Goal: Check status: Check status

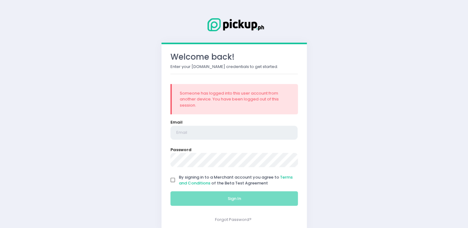
click at [197, 133] on input "email" at bounding box center [233, 133] width 127 height 14
type input "[EMAIL_ADDRESS][DOMAIN_NAME]"
click at [171, 179] on input "By signing in to a Merchant account you agree to Terms and Conditions of the Be…" at bounding box center [173, 181] width 12 height 12
checkbox input "true"
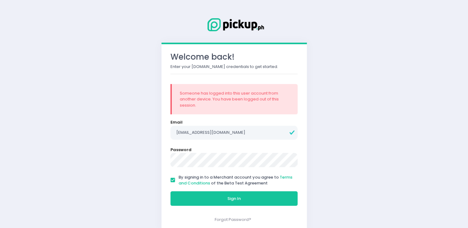
click at [204, 210] on div "Welcome back! Enter your Pickup.ph credentials to get started. Someone has logg…" at bounding box center [234, 137] width 145 height 187
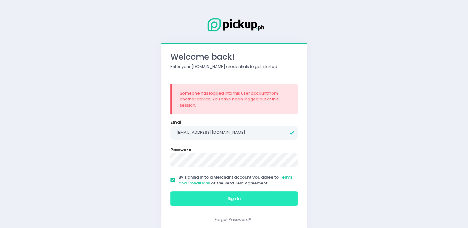
click at [203, 200] on button "Sign In" at bounding box center [233, 199] width 127 height 15
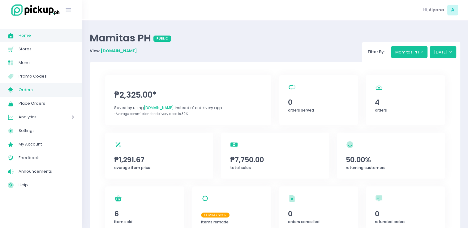
click at [26, 87] on span "Orders" at bounding box center [47, 90] width 56 height 8
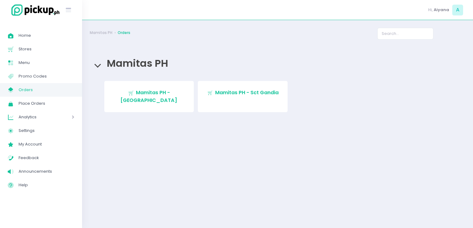
drag, startPoint x: 100, startPoint y: 81, endPoint x: 115, endPoint y: 88, distance: 16.1
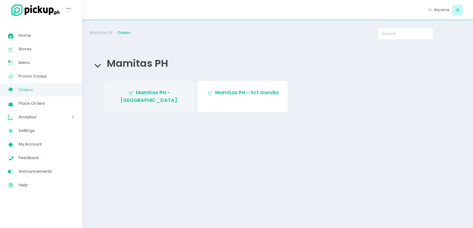
click at [100, 81] on div "Stockholm-icons / Shopping / Cart1 Created with Sketch. Mamitas PH - Blue Ridge…" at bounding box center [277, 98] width 371 height 35
click at [116, 88] on link "Stockholm-icons / Shopping / Cart1 Created with Sketch. Mamitas PH - Blue Ridge" at bounding box center [149, 96] width 90 height 31
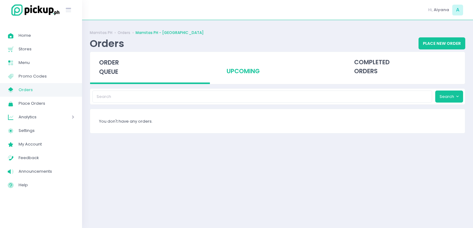
click at [250, 65] on div "upcoming" at bounding box center [278, 67] width 120 height 30
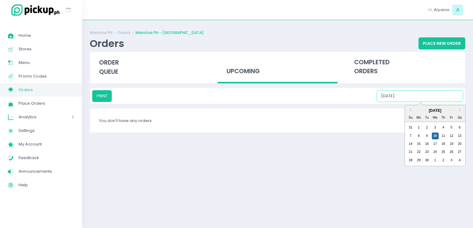
click at [420, 99] on input "09/10/2025" at bounding box center [420, 96] width 86 height 12
click at [444, 136] on div "11" at bounding box center [443, 136] width 7 height 7
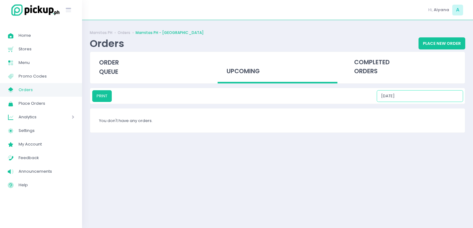
click at [416, 97] on input "09/11/2025" at bounding box center [420, 96] width 86 height 12
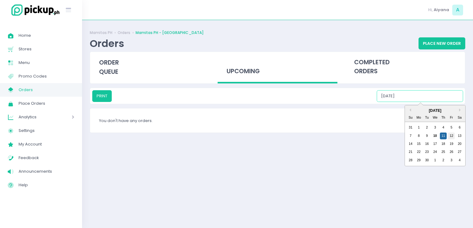
click at [452, 136] on div "12" at bounding box center [451, 136] width 7 height 7
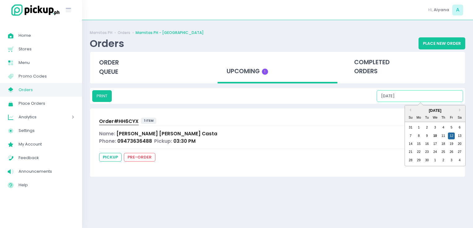
click at [416, 93] on input "09/12/2025" at bounding box center [420, 96] width 86 height 12
click at [414, 92] on input "09/12/2025" at bounding box center [420, 96] width 86 height 12
click at [459, 136] on div "13" at bounding box center [459, 136] width 7 height 7
click at [417, 94] on input "09/13/2025" at bounding box center [420, 96] width 86 height 12
click at [422, 96] on input "09/13/2025" at bounding box center [420, 96] width 86 height 12
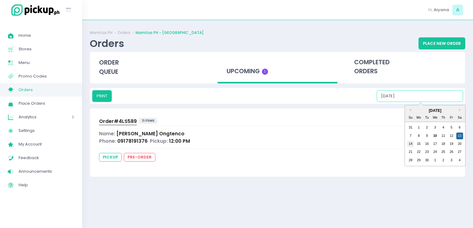
click at [413, 143] on div "14" at bounding box center [410, 144] width 7 height 7
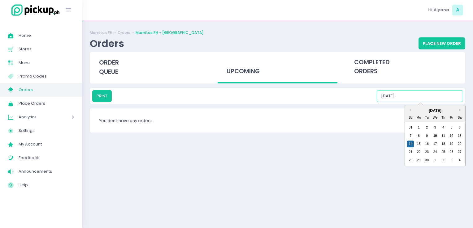
click at [413, 90] on input "09/14/2025" at bounding box center [420, 96] width 86 height 12
click at [420, 146] on div "15" at bounding box center [418, 144] width 7 height 7
click at [421, 93] on input "09/15/2025" at bounding box center [420, 96] width 86 height 12
click at [427, 142] on div "16" at bounding box center [426, 144] width 7 height 7
click at [421, 93] on input "09/16/2025" at bounding box center [420, 96] width 86 height 12
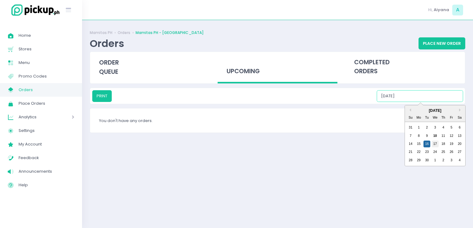
click at [436, 144] on div "17" at bounding box center [435, 144] width 7 height 7
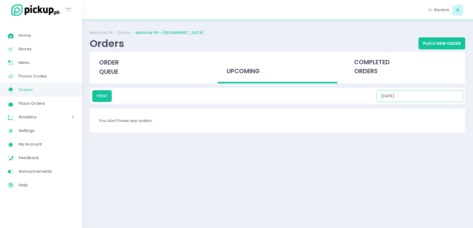
click at [425, 94] on input "09/17/2025" at bounding box center [420, 96] width 86 height 12
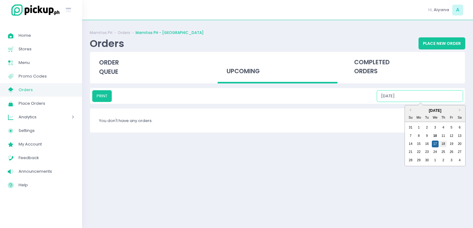
click at [441, 144] on div "18" at bounding box center [443, 144] width 7 height 7
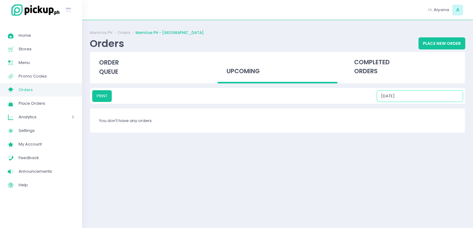
click at [422, 101] on input "09/18/2025" at bounding box center [420, 96] width 86 height 12
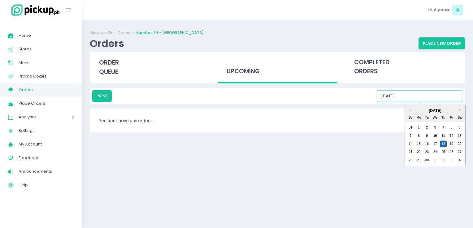
click at [449, 144] on div "19" at bounding box center [451, 144] width 7 height 7
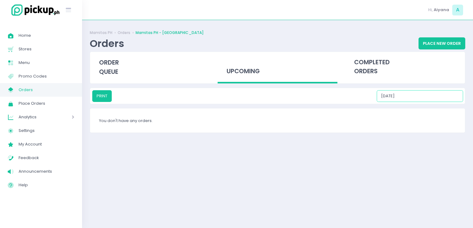
click at [421, 95] on input "09/19/2025" at bounding box center [420, 96] width 86 height 12
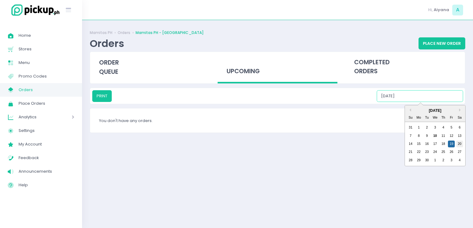
click at [459, 144] on div "20" at bounding box center [459, 144] width 7 height 7
click at [436, 95] on input "09/20/2025" at bounding box center [420, 96] width 86 height 12
click at [413, 150] on div "21" at bounding box center [410, 152] width 7 height 7
click at [416, 97] on input "09/21/2025" at bounding box center [420, 96] width 86 height 12
click at [417, 153] on div "22" at bounding box center [418, 152] width 7 height 7
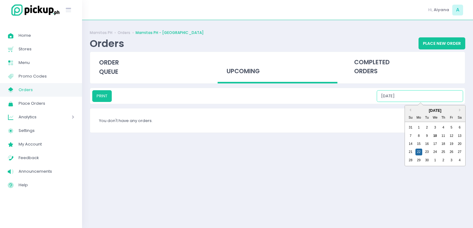
click at [416, 100] on input "09/22/2025" at bounding box center [420, 96] width 86 height 12
click at [426, 151] on div "23" at bounding box center [426, 152] width 7 height 7
click at [423, 100] on input "09/23/2025" at bounding box center [420, 96] width 86 height 12
click at [436, 155] on div "21 22 23 24 25 26 27" at bounding box center [434, 152] width 57 height 8
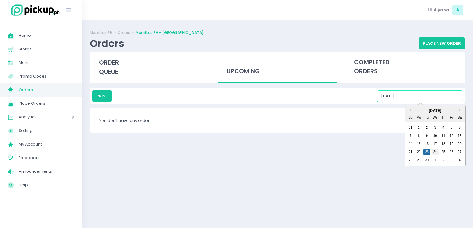
click at [433, 150] on div "24" at bounding box center [435, 152] width 7 height 7
click at [423, 99] on input "09/24/2025" at bounding box center [420, 96] width 86 height 12
click at [441, 153] on div "25" at bounding box center [443, 152] width 7 height 7
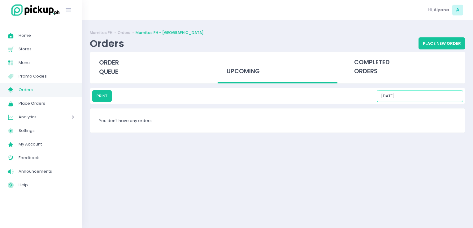
click at [425, 100] on input "09/25/2025" at bounding box center [420, 96] width 86 height 12
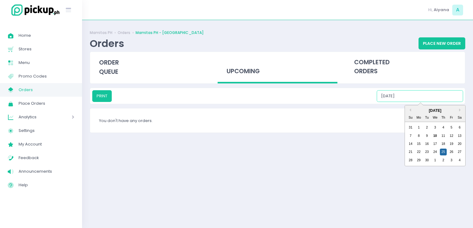
click at [451, 157] on div "28 29 30 1 2 3 4" at bounding box center [434, 161] width 57 height 8
click at [451, 155] on div "26" at bounding box center [451, 152] width 7 height 7
click at [424, 93] on input "09/26/2025" at bounding box center [420, 96] width 86 height 12
click at [459, 151] on div "27" at bounding box center [459, 152] width 7 height 7
click at [428, 99] on input "09/27/2025" at bounding box center [420, 96] width 86 height 12
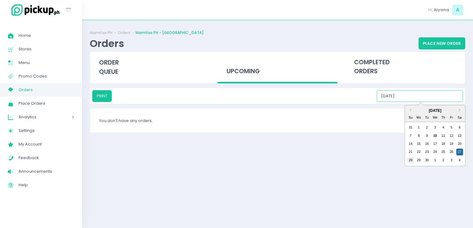
click at [408, 158] on div "28" at bounding box center [410, 160] width 7 height 7
click at [407, 97] on input "09/28/2025" at bounding box center [420, 96] width 86 height 12
click at [418, 160] on div "29" at bounding box center [418, 160] width 7 height 7
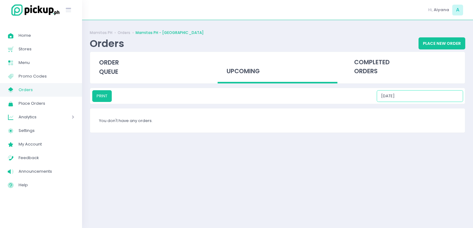
click at [415, 97] on input "09/29/2025" at bounding box center [420, 96] width 86 height 12
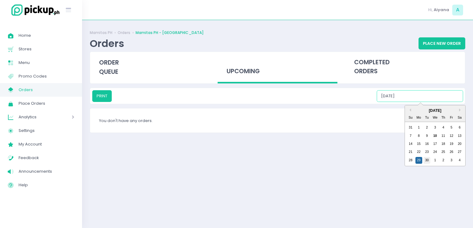
click at [426, 160] on div "30" at bounding box center [426, 160] width 7 height 7
type input "09/30/2025"
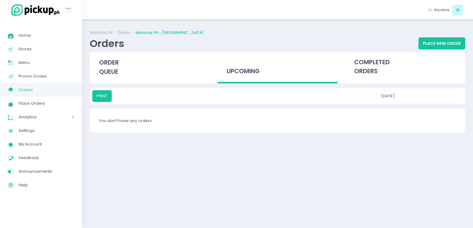
click at [46, 89] on span "Orders" at bounding box center [47, 90] width 56 height 8
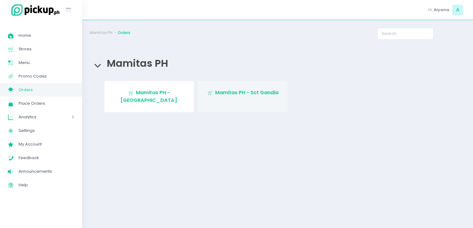
click at [225, 97] on link "Stockholm-icons / Shopping / Cart1 Created with Sketch. Mamitas PH - Sct Gandia" at bounding box center [243, 96] width 90 height 31
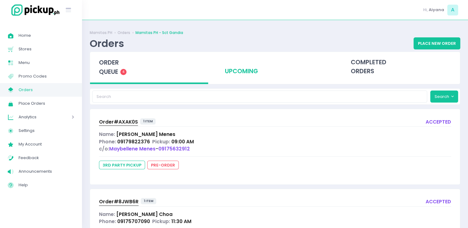
click at [241, 77] on div "upcoming" at bounding box center [275, 67] width 118 height 30
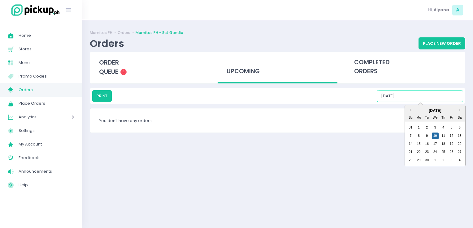
click at [432, 98] on input "09/10/2025" at bounding box center [420, 96] width 86 height 12
click at [442, 137] on div "11" at bounding box center [443, 136] width 7 height 7
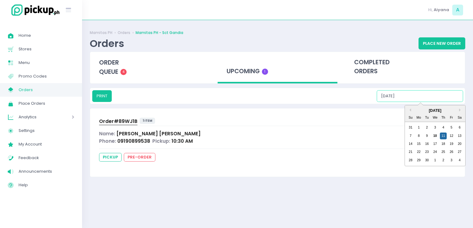
click at [417, 97] on input "09/11/2025" at bounding box center [420, 96] width 86 height 12
click at [452, 133] on div "12" at bounding box center [451, 136] width 7 height 7
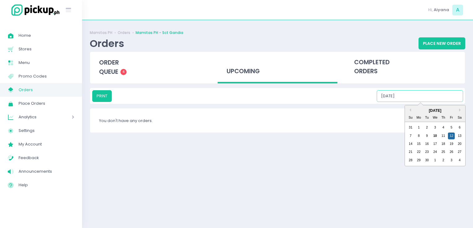
click at [422, 94] on input "09/12/2025" at bounding box center [420, 96] width 86 height 12
click at [461, 136] on div "13" at bounding box center [459, 136] width 7 height 7
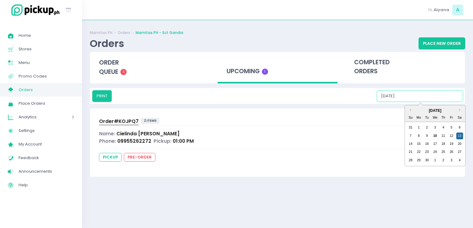
click at [421, 91] on input "09/13/2025" at bounding box center [420, 96] width 86 height 12
click at [416, 100] on input "09/13/2025" at bounding box center [420, 96] width 86 height 12
click at [410, 145] on div "14" at bounding box center [410, 144] width 7 height 7
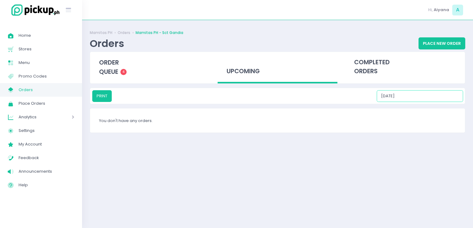
click at [420, 96] on input "09/14/2025" at bounding box center [420, 96] width 86 height 12
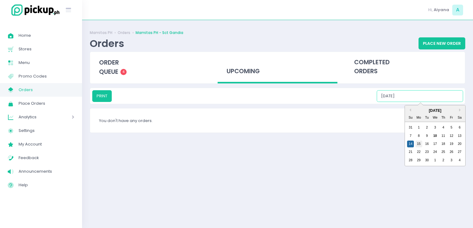
click at [419, 146] on div "15" at bounding box center [418, 144] width 7 height 7
click at [415, 97] on input "09/15/2025" at bounding box center [420, 96] width 86 height 12
click at [426, 145] on div "16" at bounding box center [426, 144] width 7 height 7
click at [412, 94] on input "09/16/2025" at bounding box center [420, 96] width 86 height 12
click at [436, 144] on div "17" at bounding box center [435, 144] width 7 height 7
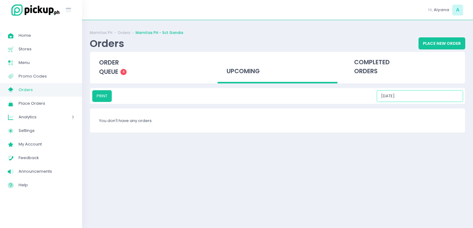
click at [422, 93] on input "09/17/2025" at bounding box center [420, 96] width 86 height 12
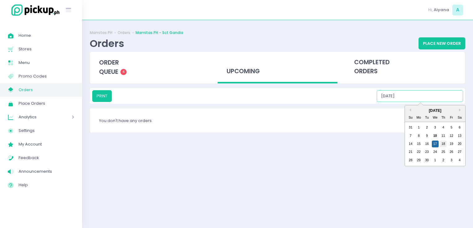
click at [443, 144] on div "18" at bounding box center [443, 144] width 7 height 7
click at [418, 96] on input "09/18/2025" at bounding box center [420, 96] width 86 height 12
click at [451, 143] on div "19" at bounding box center [451, 144] width 7 height 7
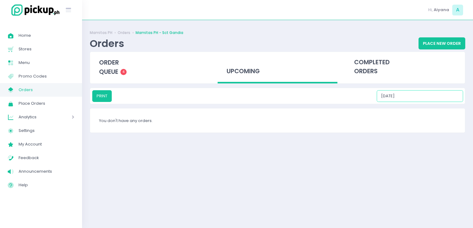
click at [419, 93] on input "09/19/2025" at bounding box center [420, 96] width 86 height 12
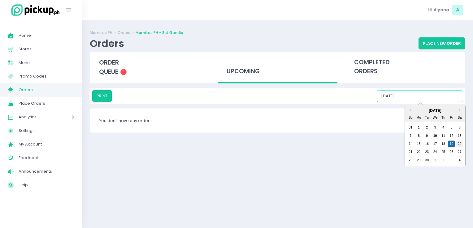
click at [462, 145] on div "20" at bounding box center [459, 144] width 7 height 7
click at [417, 101] on input "09/20/2025" at bounding box center [420, 96] width 86 height 12
click at [411, 151] on div "21" at bounding box center [410, 152] width 7 height 7
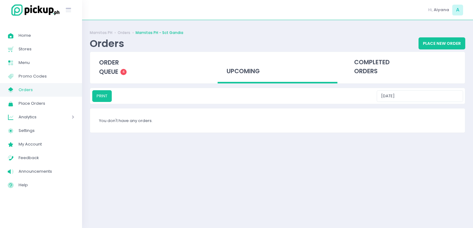
click at [418, 102] on div "PRINT 09/21/2025" at bounding box center [277, 96] width 375 height 16
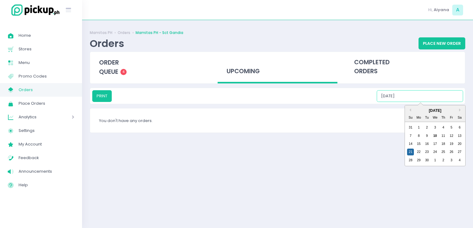
click at [417, 97] on input "09/21/2025" at bounding box center [420, 96] width 86 height 12
click at [417, 151] on div "22" at bounding box center [418, 152] width 7 height 7
click at [419, 97] on input "09/22/2025" at bounding box center [420, 96] width 86 height 12
click at [429, 151] on div "23" at bounding box center [426, 152] width 7 height 7
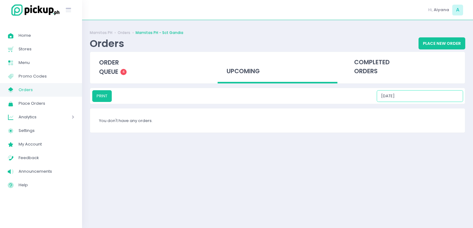
click at [410, 93] on input "09/23/2025" at bounding box center [420, 96] width 86 height 12
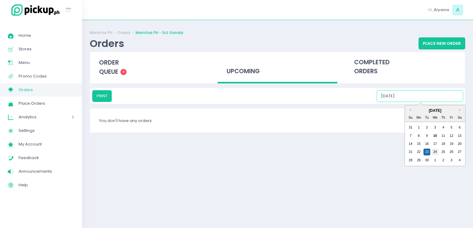
click at [434, 150] on div "24" at bounding box center [435, 152] width 7 height 7
click at [419, 99] on input "09/24/2025" at bounding box center [420, 96] width 86 height 12
click at [442, 153] on div "25" at bounding box center [443, 152] width 7 height 7
click at [418, 94] on input "09/25/2025" at bounding box center [420, 96] width 86 height 12
click at [453, 152] on div "26" at bounding box center [451, 152] width 7 height 7
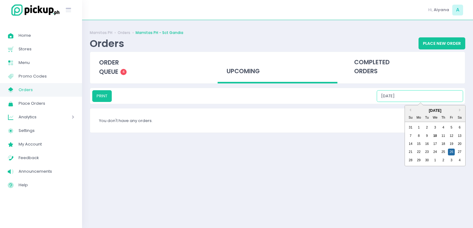
click at [425, 93] on input "09/26/2025" at bounding box center [420, 96] width 86 height 12
click at [460, 154] on div "27" at bounding box center [459, 152] width 7 height 7
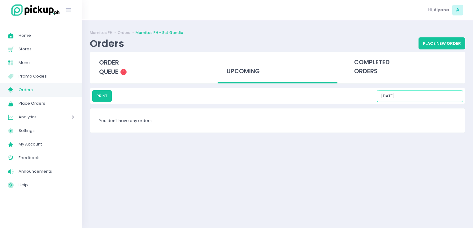
click at [421, 97] on input "09/27/2025" at bounding box center [420, 96] width 86 height 12
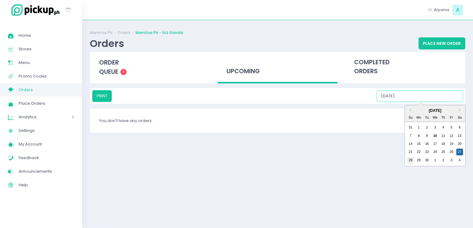
click at [407, 162] on div "28" at bounding box center [410, 160] width 7 height 7
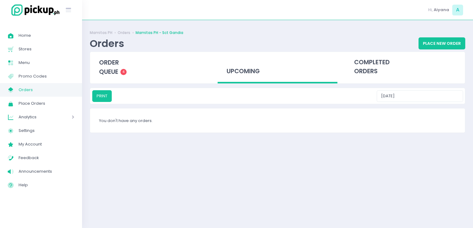
click at [418, 89] on div "PRINT 09/28/2025" at bounding box center [277, 96] width 375 height 16
click at [420, 96] on input "09/28/2025" at bounding box center [420, 96] width 86 height 12
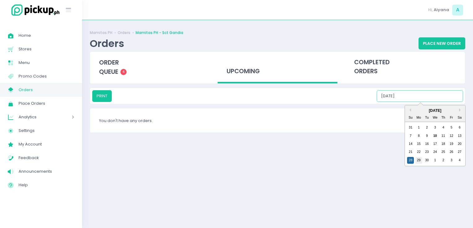
click at [422, 163] on div "29" at bounding box center [418, 160] width 7 height 7
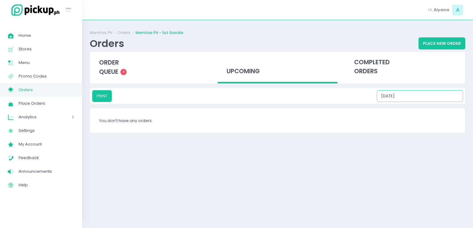
click at [416, 97] on input "09/29/2025" at bounding box center [420, 96] width 86 height 12
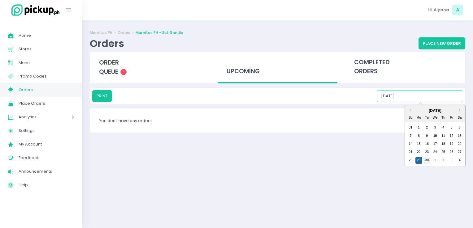
click at [428, 158] on div "30" at bounding box center [426, 160] width 7 height 7
type input "09/30/2025"
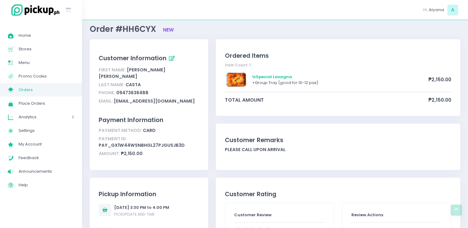
scroll to position [15, 0]
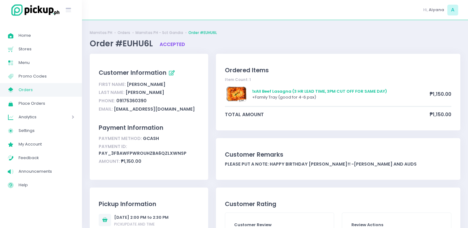
click at [36, 88] on span "Orders" at bounding box center [47, 90] width 56 height 8
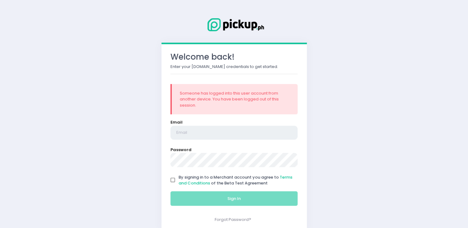
click at [195, 133] on input "email" at bounding box center [233, 133] width 127 height 14
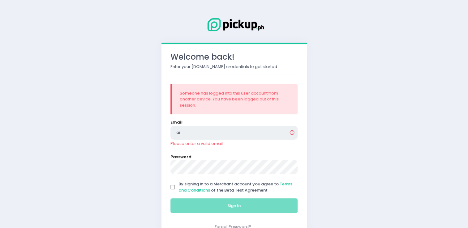
type input "[EMAIL_ADDRESS][DOMAIN_NAME]"
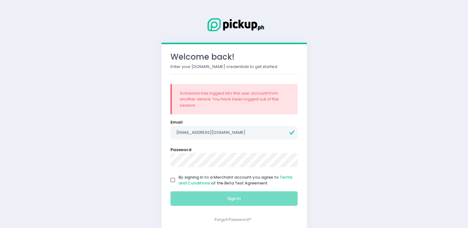
click at [172, 180] on input "By signing in to a Merchant account you agree to Terms and Conditions of the Be…" at bounding box center [173, 181] width 12 height 12
checkbox input "true"
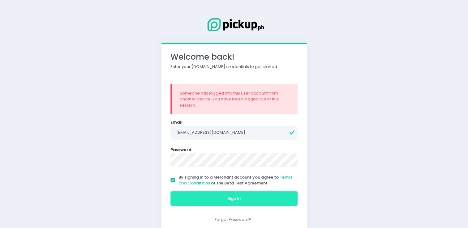
click at [185, 194] on button "Sign In" at bounding box center [233, 199] width 127 height 15
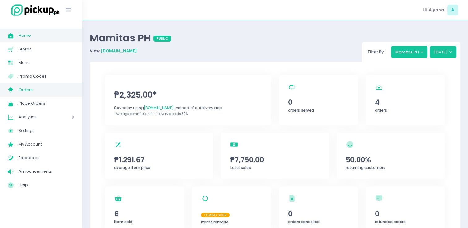
click at [11, 86] on span "My Store Created with Sketch." at bounding box center [13, 90] width 11 height 8
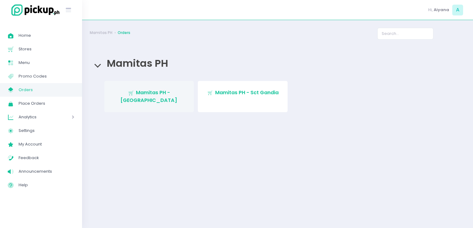
click at [155, 101] on link "Stockholm-icons / Shopping / Cart1 Created with Sketch. Mamitas PH - Blue Ridge" at bounding box center [149, 96] width 90 height 31
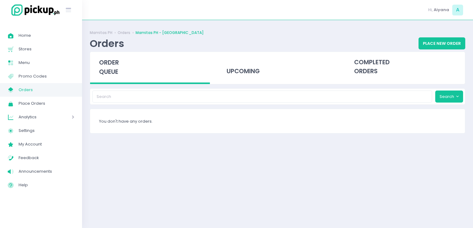
click at [35, 90] on span "Orders" at bounding box center [47, 90] width 56 height 8
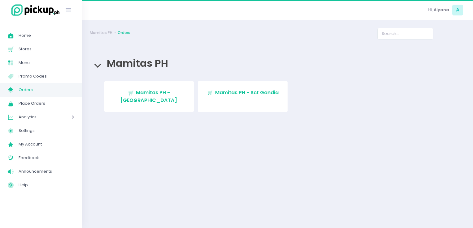
click at [227, 76] on div "Stockholm-icons / Shopping / Cart1 Created with Sketch. Mamitas PH - Blue Ridge…" at bounding box center [277, 102] width 375 height 54
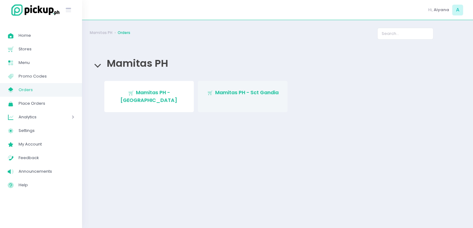
click at [243, 94] on span "Mamitas PH - Sct Gandia" at bounding box center [246, 92] width 63 height 7
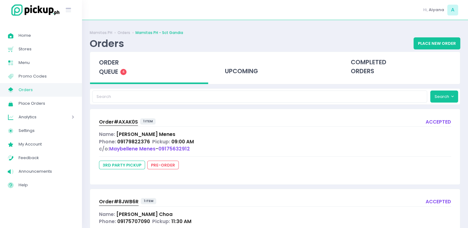
click at [116, 122] on span "Order# AXAK0S" at bounding box center [118, 122] width 39 height 6
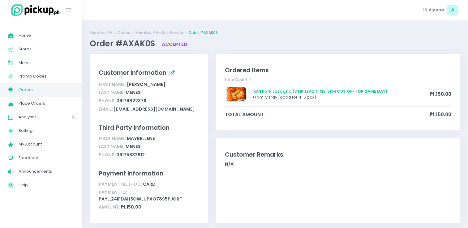
click at [52, 92] on span "Orders" at bounding box center [47, 90] width 56 height 8
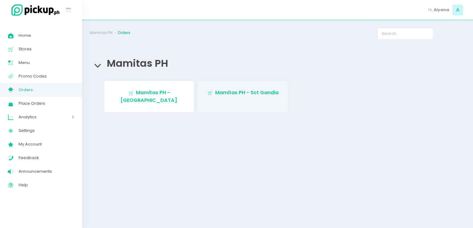
click at [240, 103] on link "Stockholm-icons / Shopping / Cart1 Created with Sketch. Mamitas PH - Sct Gandia" at bounding box center [243, 96] width 90 height 31
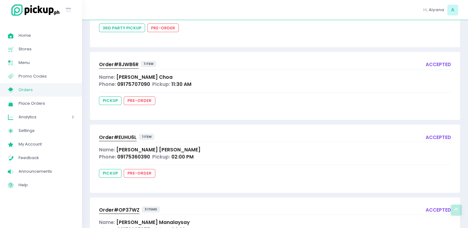
scroll to position [138, 0]
